Goal: Information Seeking & Learning: Find contact information

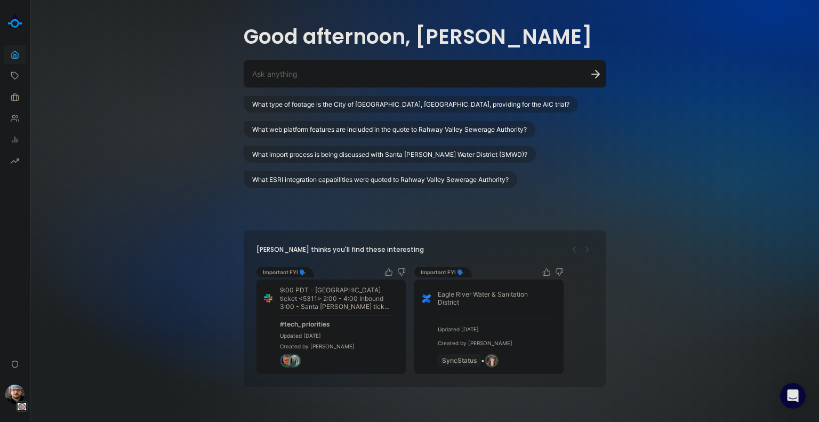
click at [303, 68] on div at bounding box center [425, 73] width 363 height 27
click at [308, 79] on div at bounding box center [425, 73] width 363 height 27
click at [299, 70] on textarea at bounding box center [412, 74] width 320 height 10
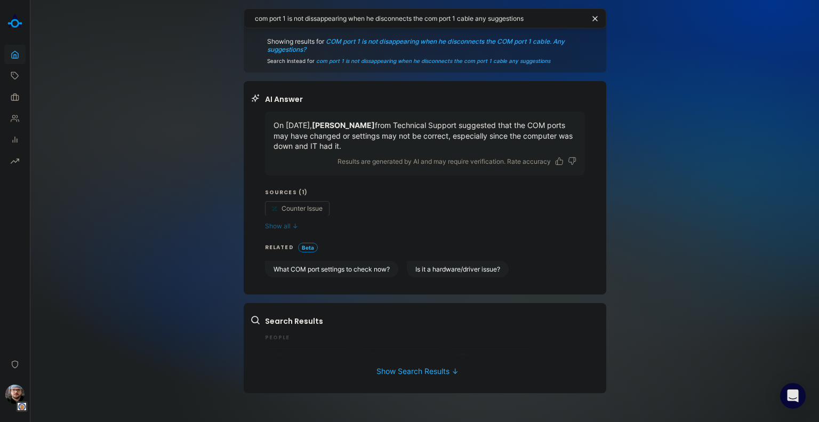
click at [291, 225] on button "Show all ↓" at bounding box center [425, 226] width 320 height 8
click at [465, 274] on button "Is it a hardware/driver issue?" at bounding box center [458, 269] width 102 height 17
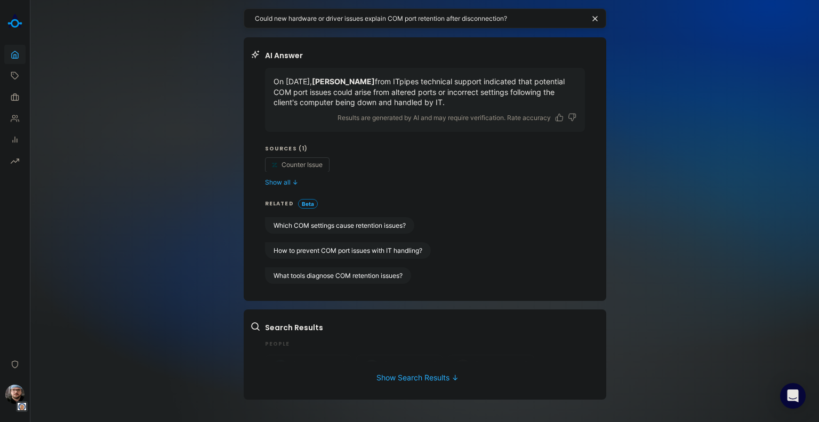
click at [320, 349] on div "Search Results People [PERSON_NAME] Sales [PERSON_NAME] Sales [PERSON_NAME] Tec…" at bounding box center [425, 342] width 320 height 40
click at [318, 337] on div "Search Results People [PERSON_NAME] Sales [PERSON_NAME] Sales [PERSON_NAME] Tec…" at bounding box center [425, 342] width 320 height 40
drag, startPoint x: 535, startPoint y: 15, endPoint x: 240, endPoint y: 59, distance: 298.7
click at [183, 10] on div "Could new hardware or driver issues explain COM port retention after disconnect…" at bounding box center [424, 211] width 789 height 422
click at [386, 14] on textarea "when doing a calibration for a" at bounding box center [418, 18] width 327 height 10
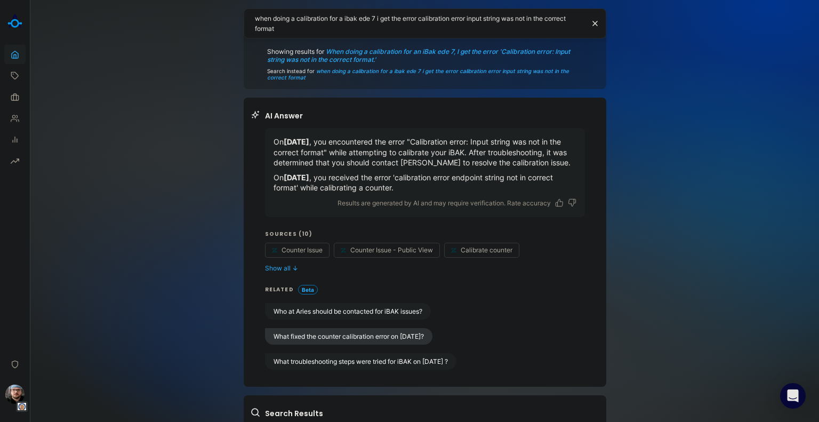
click at [352, 336] on button "What fixed the counter calibration error on [DATE]?" at bounding box center [348, 336] width 167 height 17
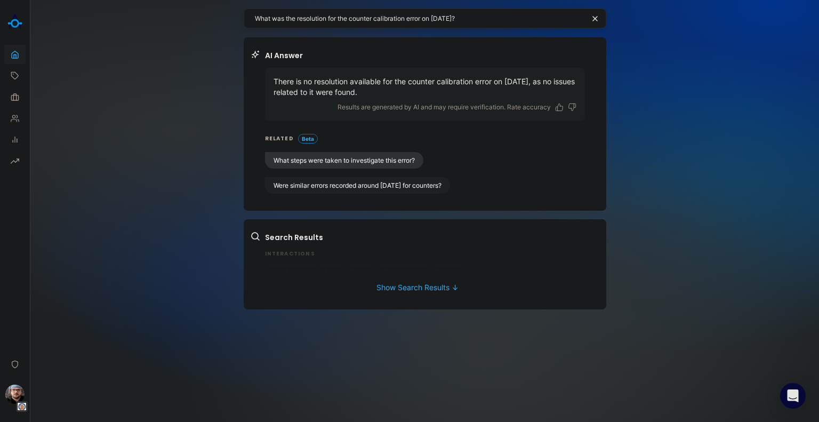
click at [407, 159] on button "What steps were taken to investigate this error?" at bounding box center [344, 160] width 158 height 17
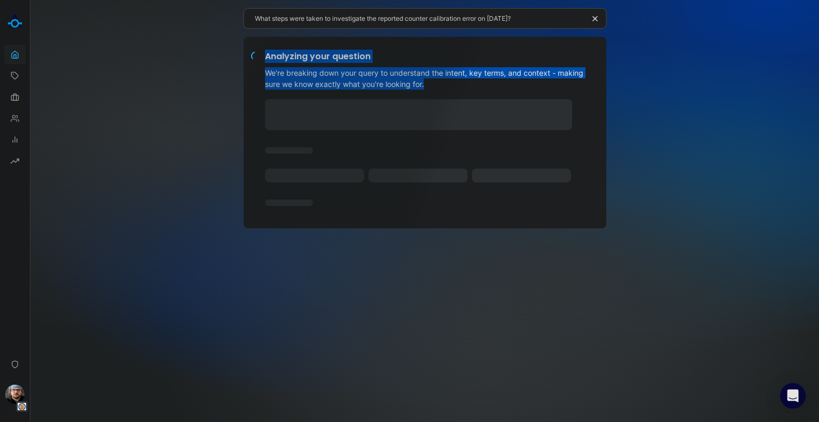
drag, startPoint x: 429, startPoint y: 81, endPoint x: 256, endPoint y: 50, distance: 175.6
click at [256, 50] on div "Analyzing your question We're breaking down your query to understand the intent…" at bounding box center [417, 131] width 335 height 162
click at [381, 48] on div "Analyzing your question We're breaking down your query to understand the intent…" at bounding box center [425, 132] width 363 height 191
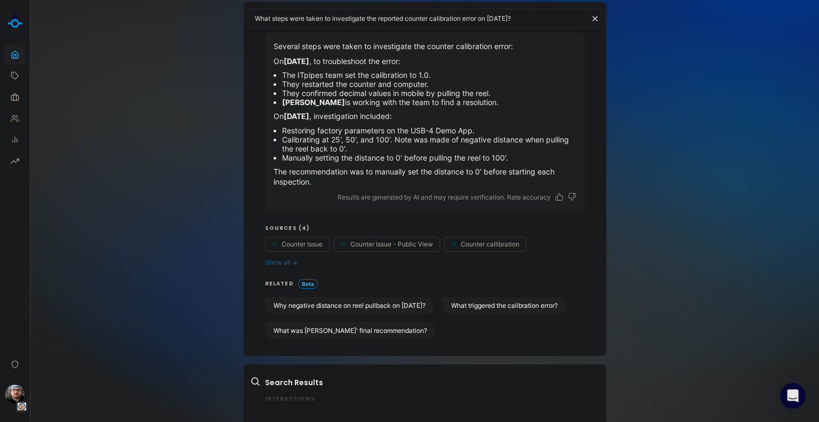
scroll to position [53, 0]
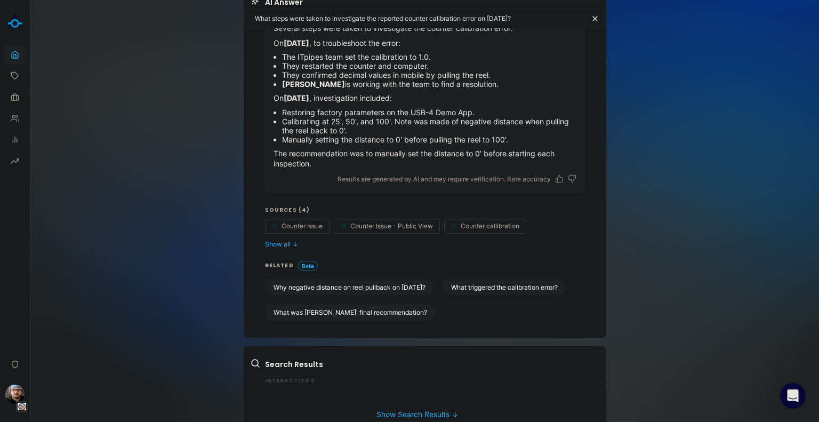
click at [336, 376] on div "Search Results Interactions Last 3 Months Apps Topics Organizations People 0 Re…" at bounding box center [425, 379] width 320 height 40
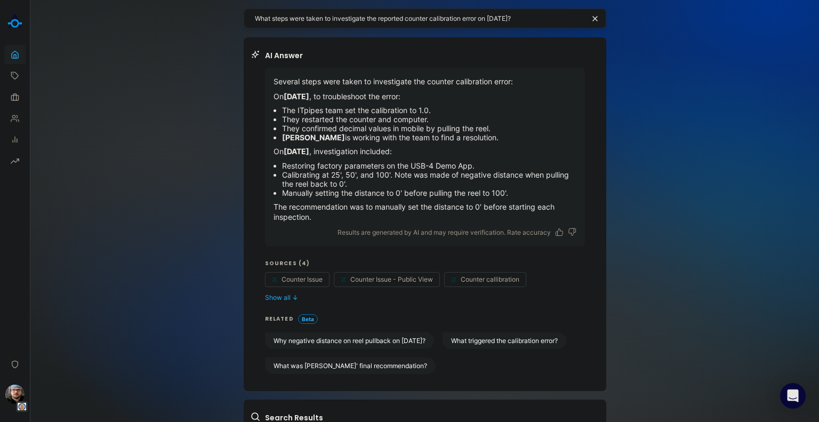
click at [414, 21] on textarea "What steps were taken to investigate the reported counter calibration error on …" at bounding box center [420, 18] width 330 height 10
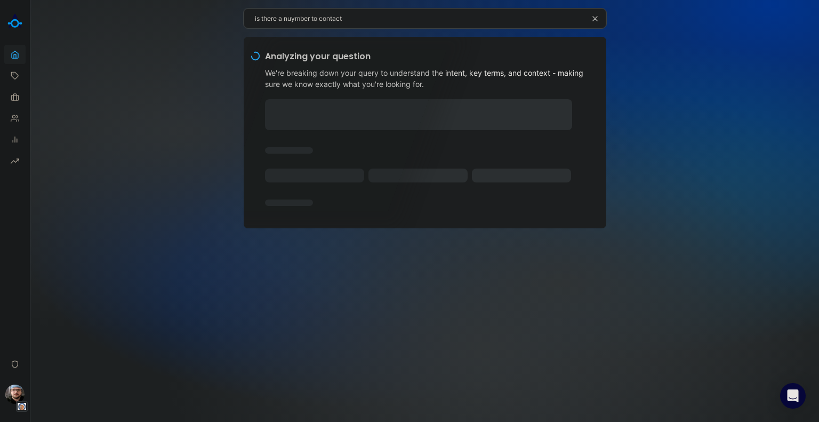
click at [595, 20] on icon "button" at bounding box center [595, 18] width 9 height 9
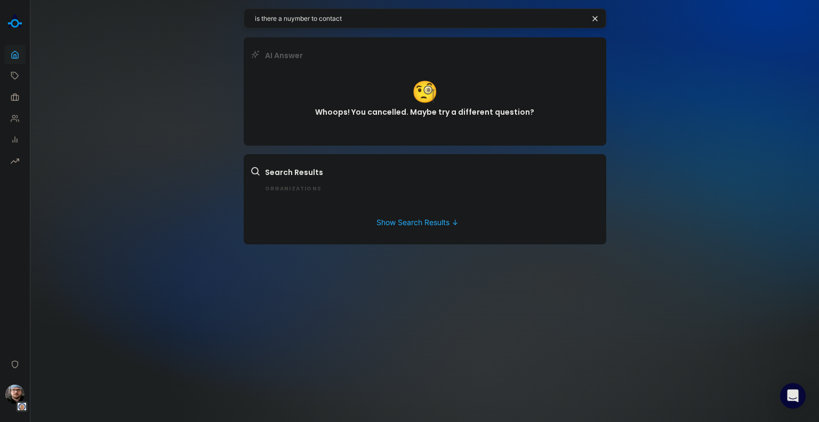
click at [398, 7] on div "is there a nuymber to contact AI Answer 🧐 Whoops! You cancelled. Maybe try a di…" at bounding box center [425, 126] width 363 height 253
click at [395, 14] on textarea "is there a nuymber to contact" at bounding box center [420, 18] width 330 height 10
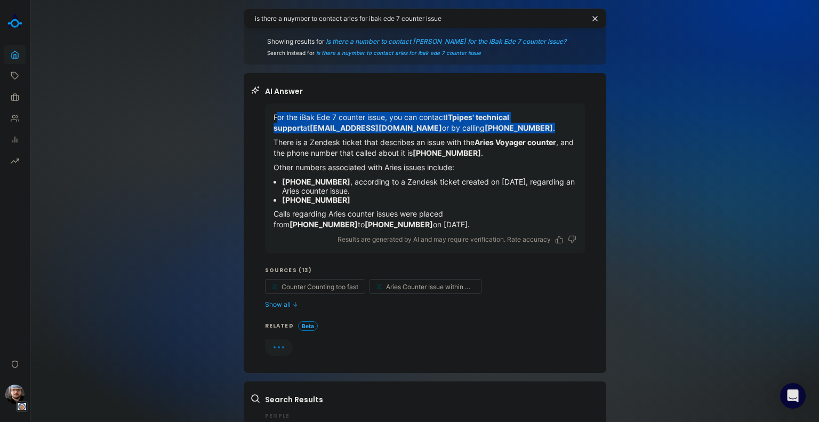
drag, startPoint x: 271, startPoint y: 116, endPoint x: 484, endPoint y: 129, distance: 213.7
click at [484, 129] on p "For the iBak Ede 7 counter issue, you can contact ITpipes' technical support at…" at bounding box center [425, 122] width 303 height 21
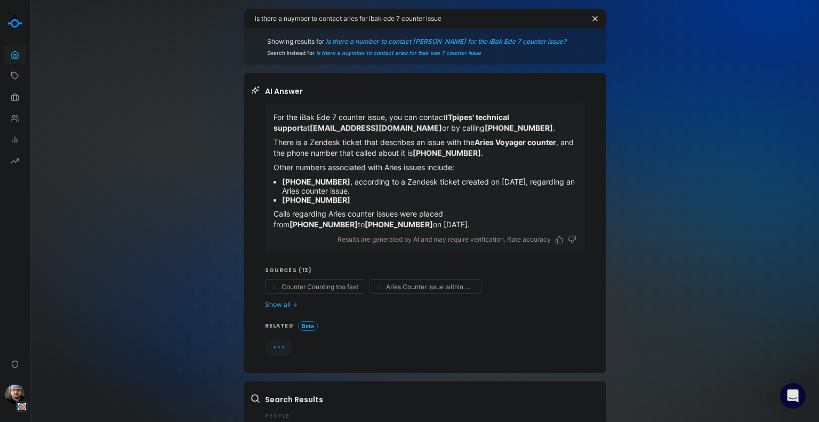
click at [438, 145] on p "There is a Zendesk ticket that describes an issue with the Aries Voyager counte…" at bounding box center [425, 147] width 303 height 21
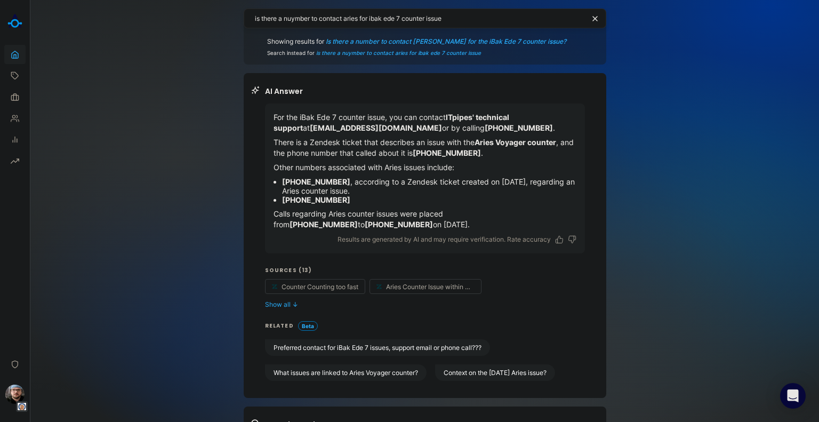
click at [466, 21] on textarea "is there a nuymber to contact aries for ibak ede 7 counter issue" at bounding box center [420, 18] width 330 height 10
click at [452, 16] on textarea "is there a nuymber to contact aries for ibak ede 7 counter issue" at bounding box center [420, 18] width 330 height 10
drag, startPoint x: 269, startPoint y: 212, endPoint x: 526, endPoint y: 221, distance: 256.7
click at [526, 221] on p "Calls regarding Aries counter issues were placed from [PHONE_NUMBER] to [PHONE_…" at bounding box center [425, 219] width 303 height 21
click at [415, 206] on div "For the iBak Ede 7 counter issue, you can contact ITpipes' technical support at…" at bounding box center [425, 170] width 303 height 117
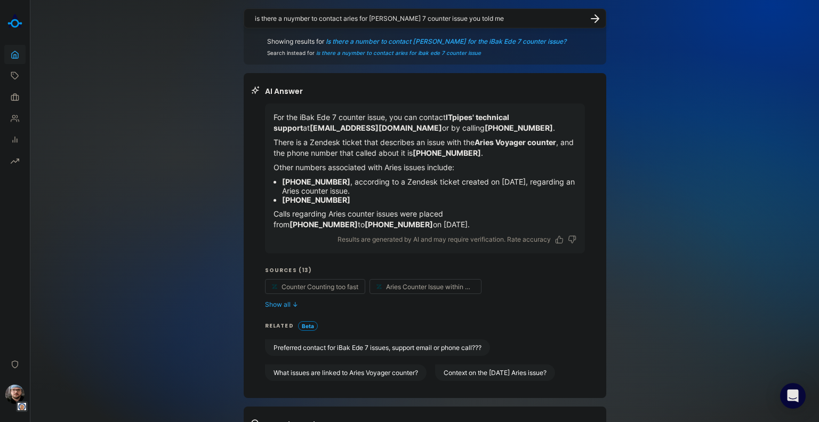
click at [507, 20] on textarea "is there a nuymber to contact aries for [PERSON_NAME] 7 counter issue you told …" at bounding box center [418, 18] width 327 height 10
drag, startPoint x: 507, startPoint y: 20, endPoint x: 194, endPoint y: 15, distance: 313.1
click at [197, 17] on div "is there a nuymber to contact aries for [PERSON_NAME] 7 counter issue you told …" at bounding box center [424, 252] width 789 height 505
click at [257, 190] on div "AI Answer For the iBak Ede 7 counter issue, you can contact ITpipes' technical …" at bounding box center [417, 233] width 335 height 295
drag, startPoint x: 270, startPoint y: 211, endPoint x: 396, endPoint y: 213, distance: 125.9
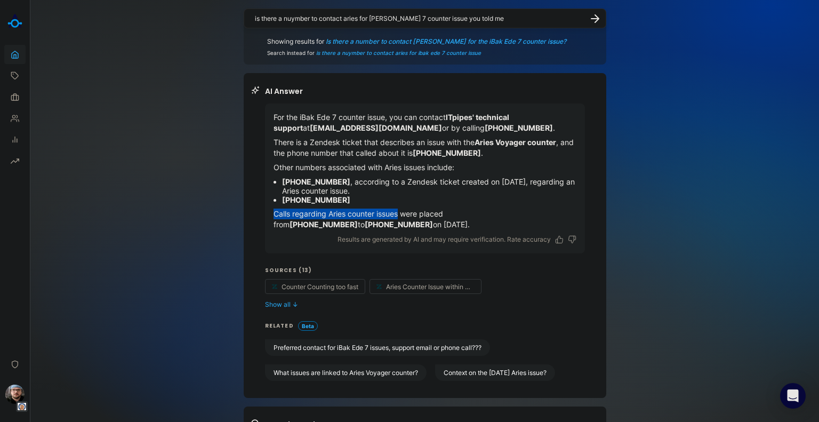
click at [396, 213] on p "Calls regarding Aries counter issues were placed from [PHONE_NUMBER] to [PHONE_…" at bounding box center [425, 219] width 303 height 21
copy p "Calls regarding Aries counter issues"
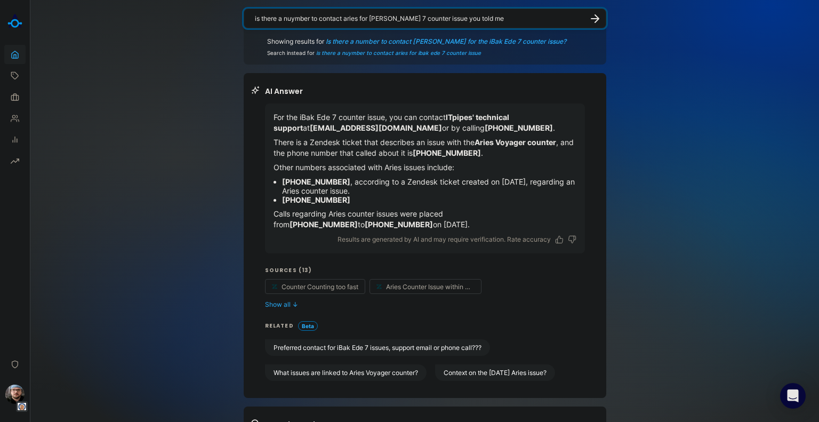
drag, startPoint x: 493, startPoint y: 14, endPoint x: 245, endPoint y: 6, distance: 247.6
click at [245, 6] on div "is there a nuymber to contact aries for [PERSON_NAME] 7 counter issue you told …" at bounding box center [425, 252] width 363 height 505
paste textarea "Calls regarding Aries counter issues"
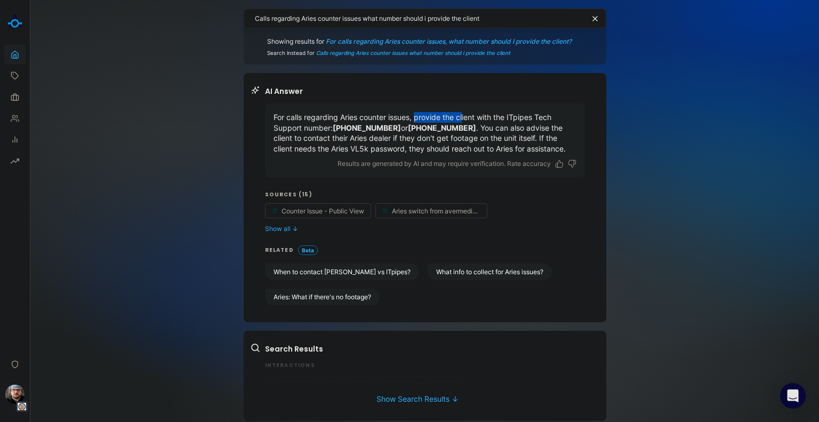
drag, startPoint x: 412, startPoint y: 114, endPoint x: 459, endPoint y: 117, distance: 47.0
click at [459, 117] on p "For calls regarding Aries counter issues, provide the client with the ITpipes T…" at bounding box center [425, 133] width 303 height 42
drag, startPoint x: 506, startPoint y: 14, endPoint x: 176, endPoint y: 15, distance: 329.6
click at [176, 15] on div "Calls regarding Aries counter issues what number should i provide the client Sh…" at bounding box center [424, 214] width 789 height 429
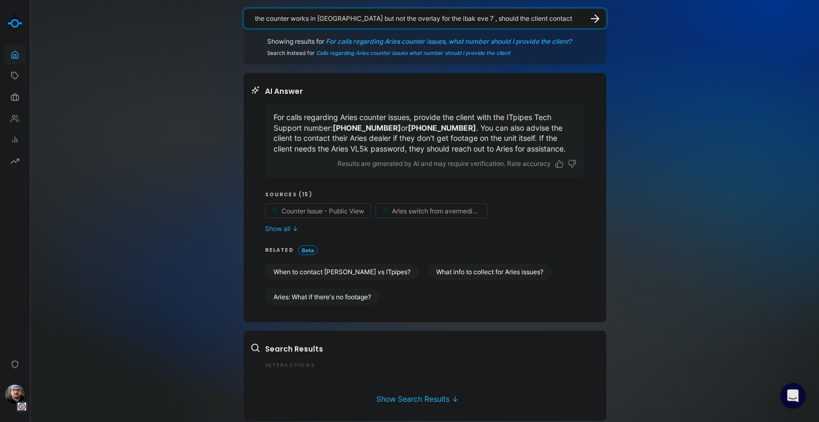
type textarea "the counter works in [GEOGRAPHIC_DATA] but not the overlay for the ibak eve 7 ,…"
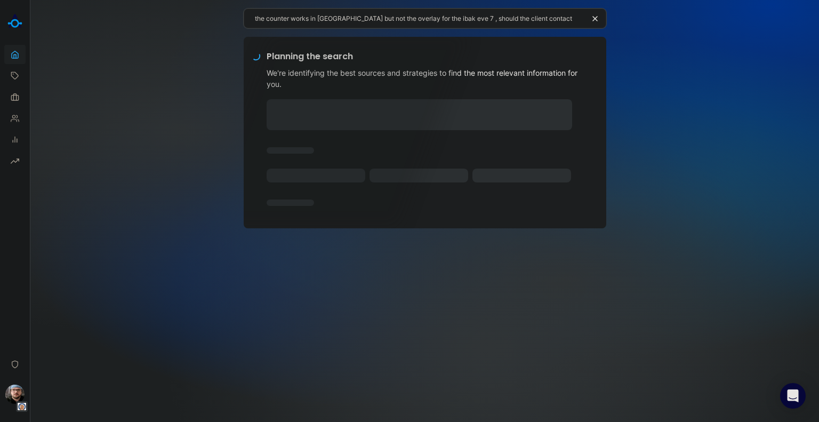
click at [639, 58] on div "the counter works in mobile but not the overlay for the ibak eve 7 , should the…" at bounding box center [424, 211] width 789 height 422
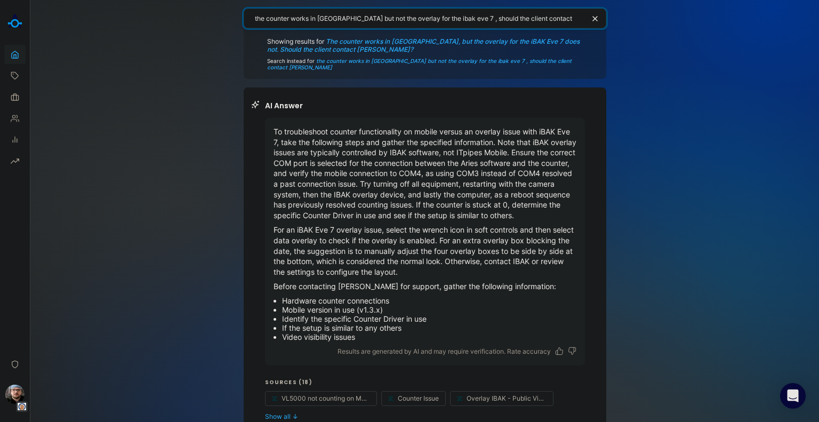
drag, startPoint x: 553, startPoint y: 17, endPoint x: 235, endPoint y: 13, distance: 317.9
click at [235, 13] on div "the counter works in mobile but not the overlay for the ibak eve 7 , should the…" at bounding box center [424, 321] width 789 height 642
click at [591, 18] on icon "button" at bounding box center [595, 18] width 9 height 9
click at [538, 19] on textarea at bounding box center [418, 18] width 327 height 10
click at [652, 218] on div "Showing results for The counter works in mobile, but the overlay for the iBAK E…" at bounding box center [424, 321] width 789 height 642
